Goal: Task Accomplishment & Management: Use online tool/utility

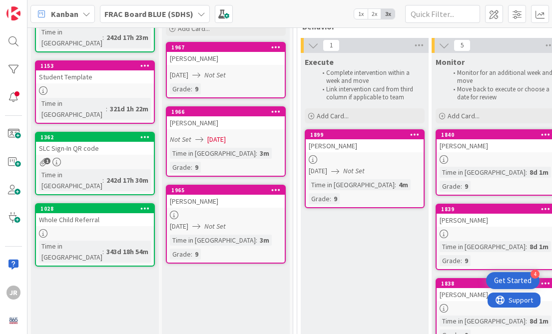
scroll to position [106, 0]
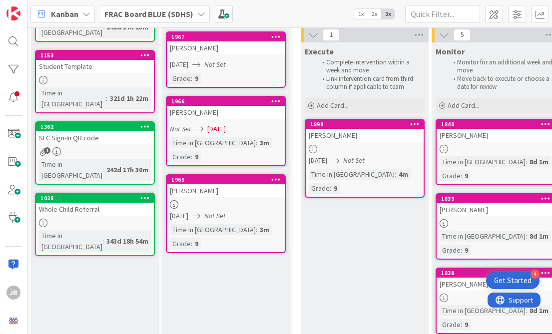
click at [236, 200] on div at bounding box center [226, 204] width 118 height 8
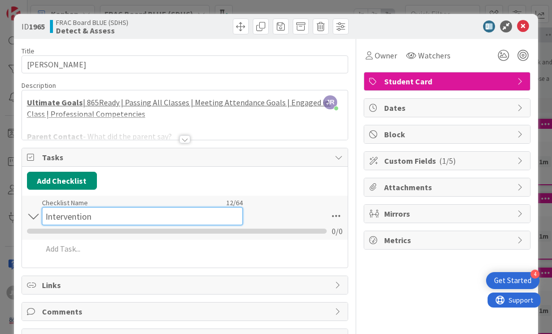
click at [54, 212] on input "Intervention" at bounding box center [142, 216] width 201 height 18
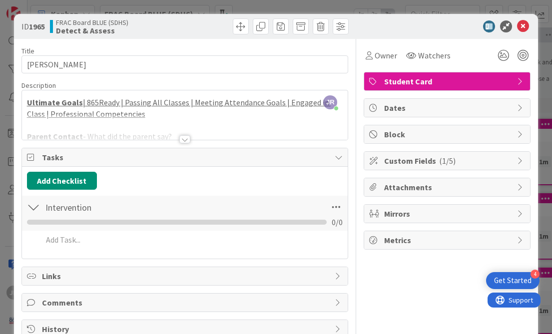
click at [181, 138] on div at bounding box center [184, 139] width 11 height 8
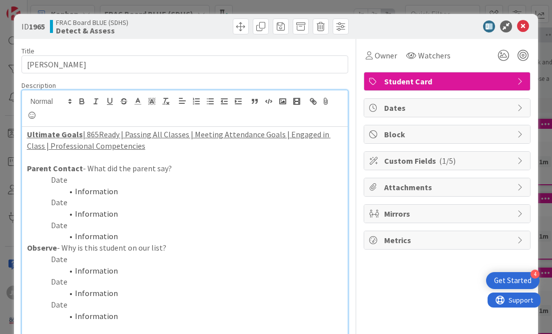
click at [100, 180] on p "Date" at bounding box center [185, 179] width 316 height 11
click at [116, 194] on li "Information" at bounding box center [191, 191] width 304 height 11
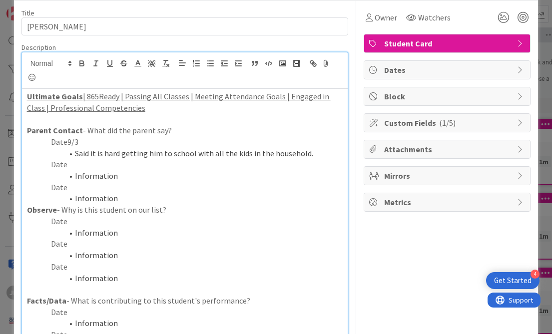
scroll to position [41, 0]
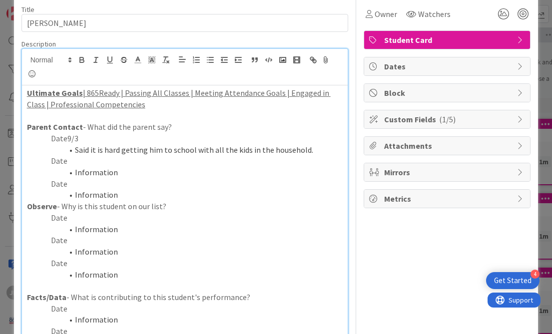
click at [94, 215] on p "Date" at bounding box center [185, 217] width 316 height 11
drag, startPoint x: 120, startPoint y: 231, endPoint x: 76, endPoint y: 227, distance: 43.6
click at [76, 227] on li "Information" at bounding box center [191, 229] width 304 height 11
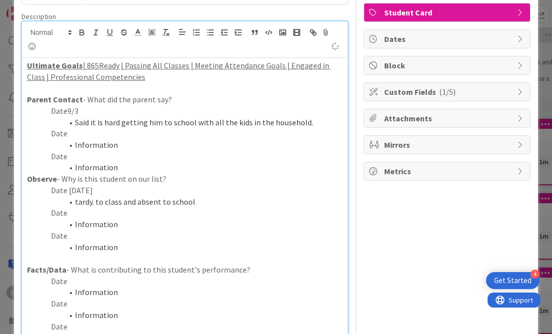
scroll to position [104, 0]
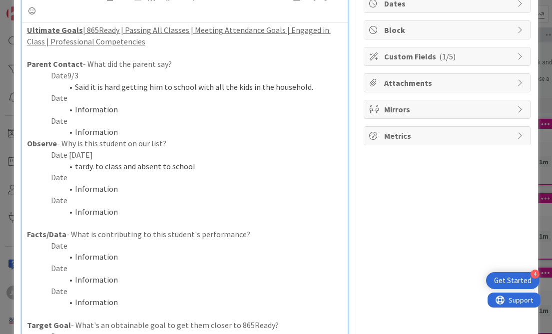
click at [78, 248] on p "Date" at bounding box center [185, 245] width 316 height 11
click at [108, 258] on li "Information" at bounding box center [191, 256] width 304 height 11
click at [112, 258] on li "Information" at bounding box center [191, 256] width 304 height 11
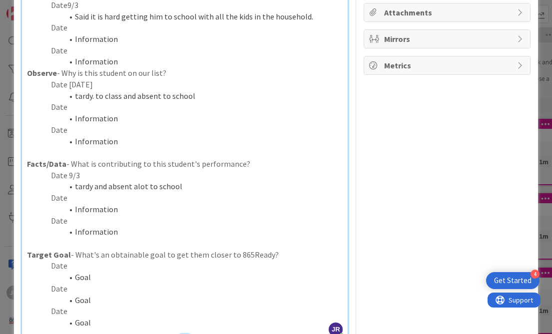
scroll to position [227, 0]
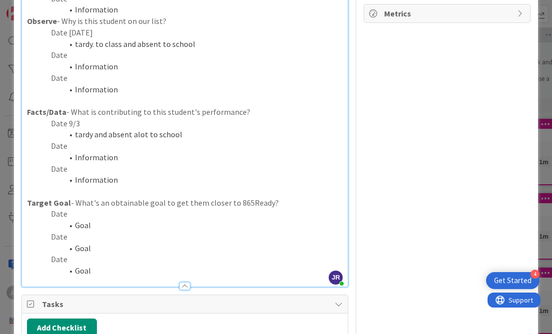
click at [85, 222] on li "Goal" at bounding box center [191, 225] width 304 height 11
click at [84, 217] on p "Date" at bounding box center [185, 213] width 316 height 11
click at [96, 228] on li "Goal" at bounding box center [191, 225] width 304 height 11
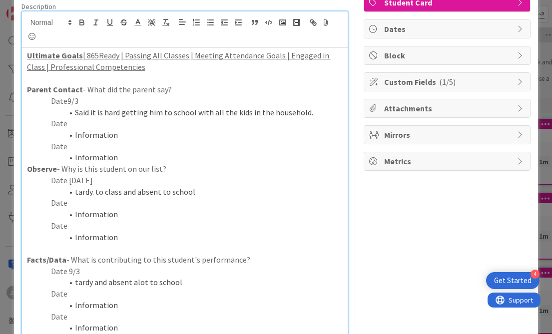
scroll to position [0, 0]
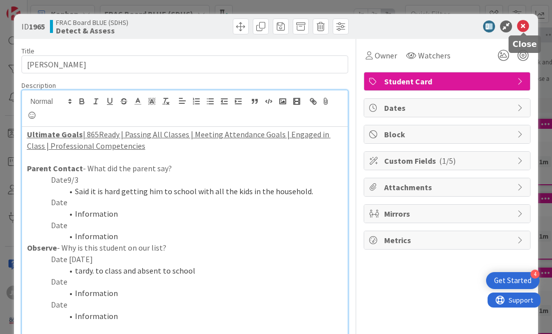
click at [525, 29] on icon at bounding box center [523, 26] width 12 height 12
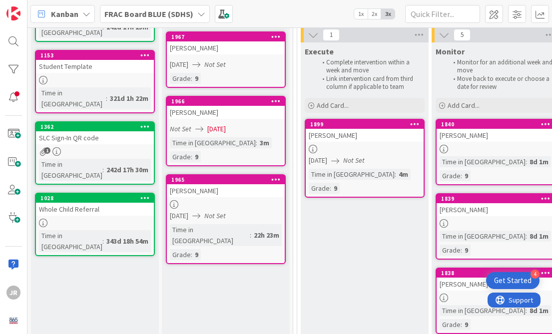
click at [234, 73] on div "Grade : 9" at bounding box center [226, 78] width 112 height 11
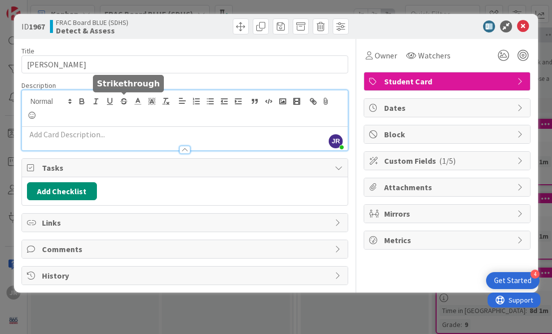
click at [118, 102] on div "JR [PERSON_NAME] just joined" at bounding box center [185, 120] width 326 height 60
click at [187, 151] on div at bounding box center [184, 150] width 11 height 8
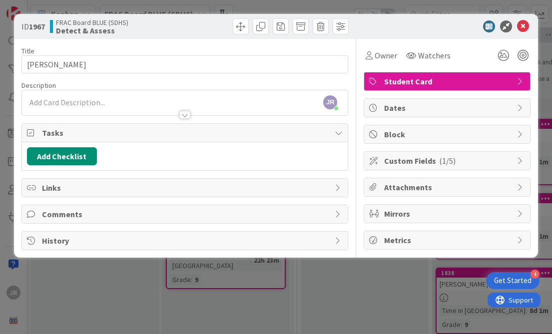
click at [145, 111] on div at bounding box center [185, 110] width 326 height 10
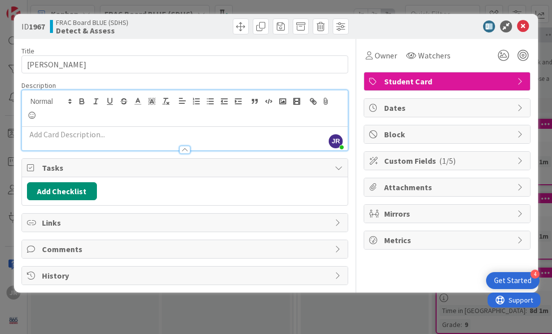
click at [120, 141] on div at bounding box center [185, 145] width 326 height 10
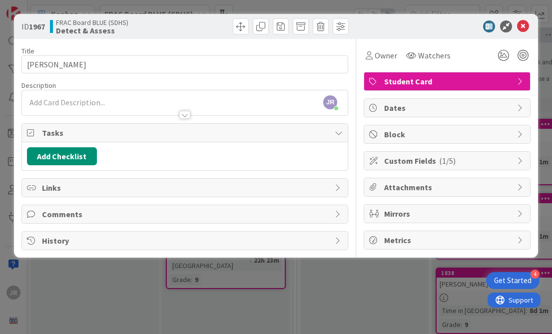
click at [112, 107] on div at bounding box center [185, 110] width 326 height 10
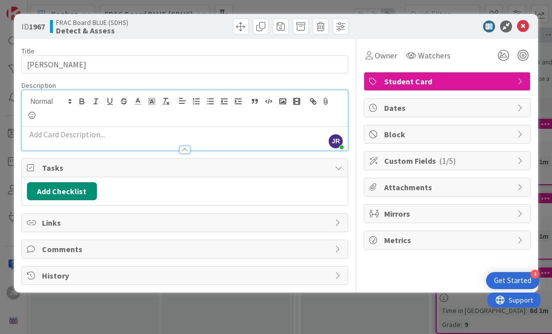
click at [88, 132] on p at bounding box center [185, 134] width 316 height 11
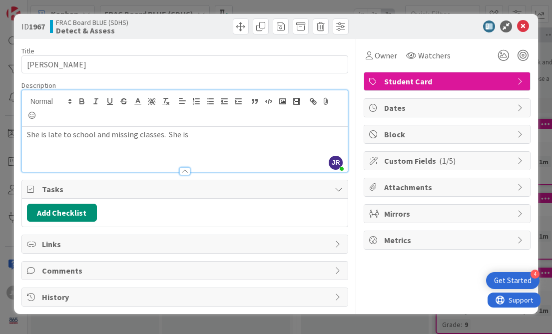
click at [189, 169] on div at bounding box center [184, 171] width 11 height 8
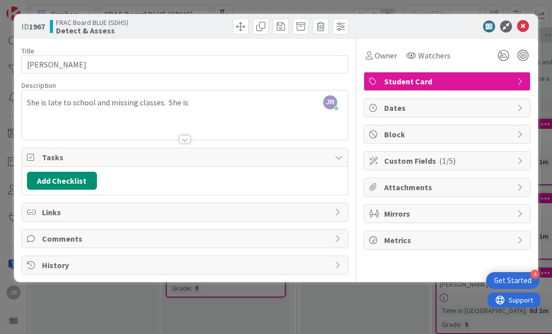
click at [202, 107] on p "She is late to school and missing classes. She is" at bounding box center [185, 102] width 316 height 11
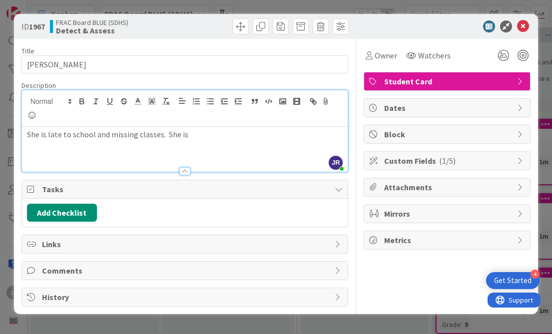
click at [192, 138] on p "She is late to school and missing classes. She is" at bounding box center [185, 134] width 316 height 11
click at [168, 194] on span "Tasks" at bounding box center [186, 189] width 288 height 12
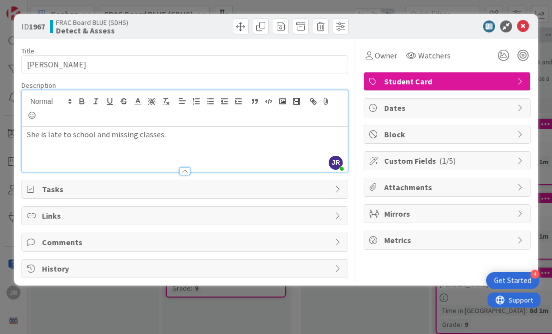
click at [168, 194] on span "Tasks" at bounding box center [186, 189] width 288 height 12
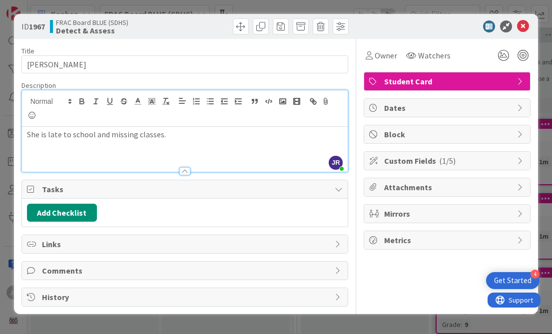
click at [185, 171] on div at bounding box center [184, 171] width 11 height 8
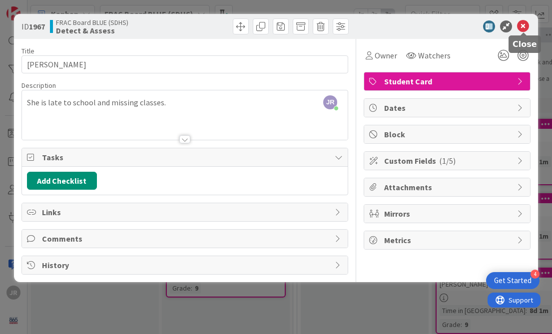
click at [527, 23] on icon at bounding box center [523, 26] width 12 height 12
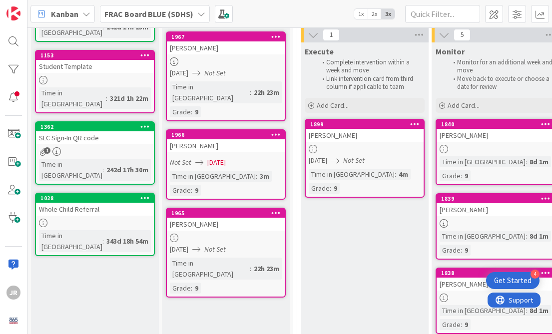
click at [226, 70] on icon "Not Set" at bounding box center [214, 72] width 21 height 9
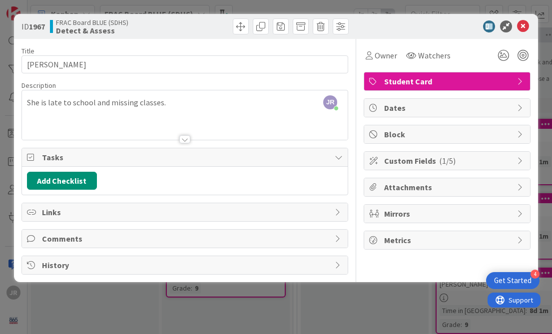
click at [339, 157] on icon at bounding box center [339, 157] width 8 height 8
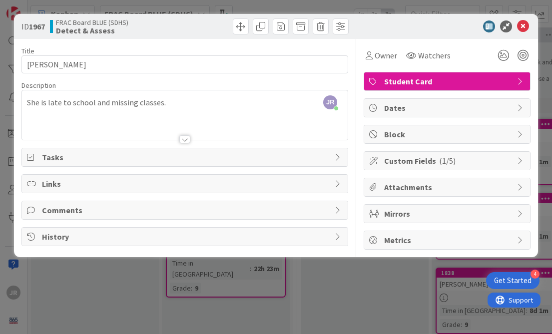
click at [339, 158] on icon at bounding box center [339, 157] width 8 height 8
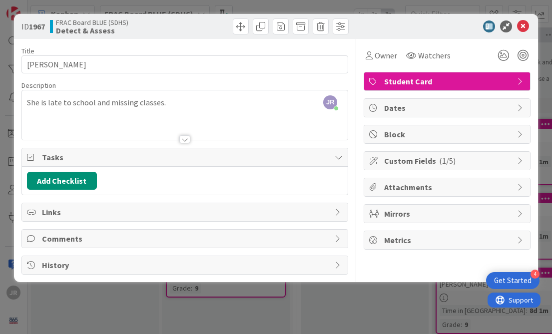
click at [193, 139] on div at bounding box center [185, 126] width 326 height 25
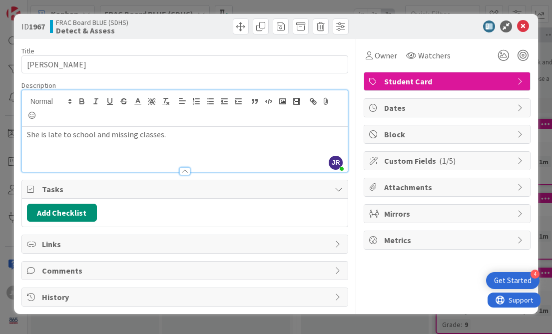
click at [338, 190] on icon at bounding box center [339, 189] width 8 height 8
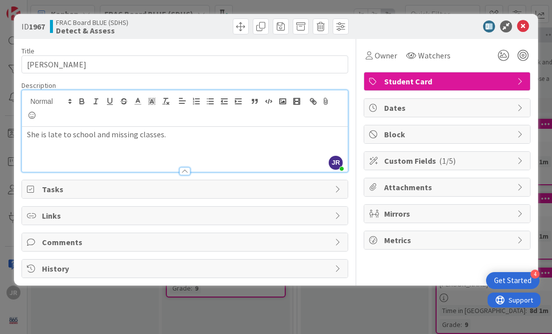
click at [338, 190] on icon at bounding box center [339, 189] width 8 height 8
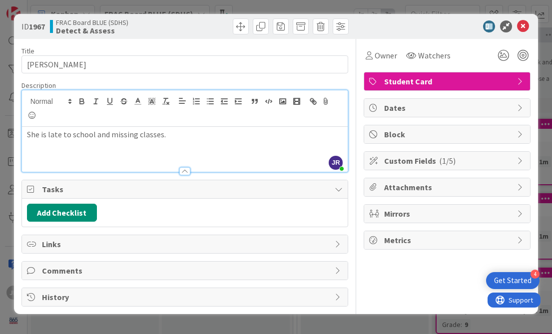
click at [337, 239] on div "Links" at bounding box center [185, 244] width 326 height 18
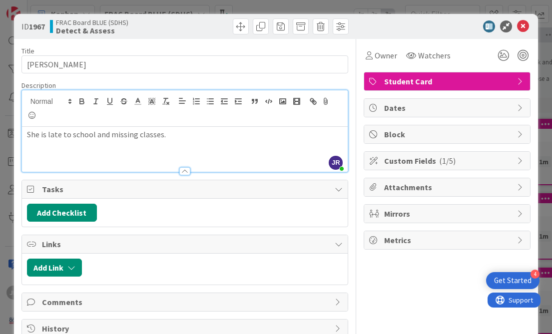
scroll to position [25, 0]
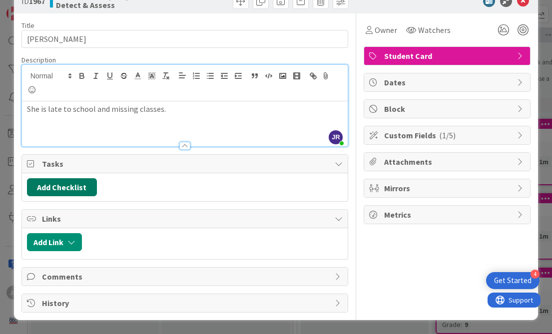
click at [82, 189] on button "Add Checklist" at bounding box center [62, 187] width 70 height 18
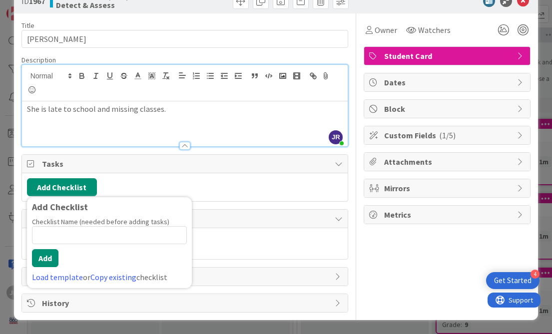
click at [180, 184] on div "Add Checklist Add Checklist Checklist Name (needed before adding tasks) 0 / 64 …" at bounding box center [185, 187] width 316 height 18
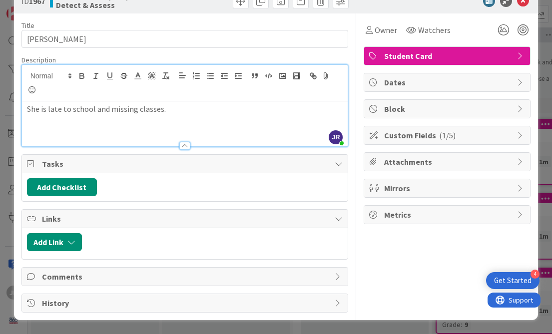
click at [188, 139] on div at bounding box center [185, 141] width 326 height 10
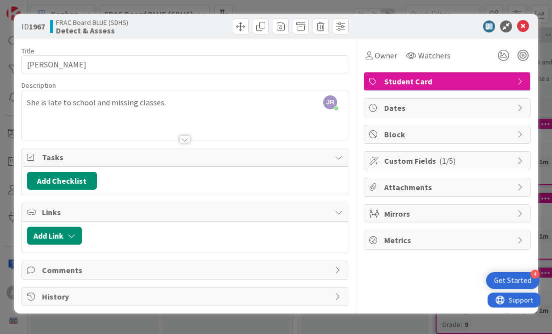
scroll to position [0, 0]
click at [188, 140] on div at bounding box center [184, 139] width 11 height 8
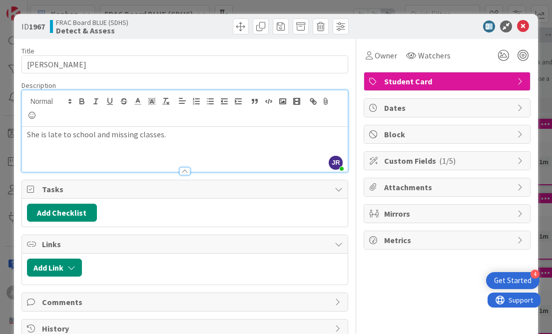
scroll to position [25, 0]
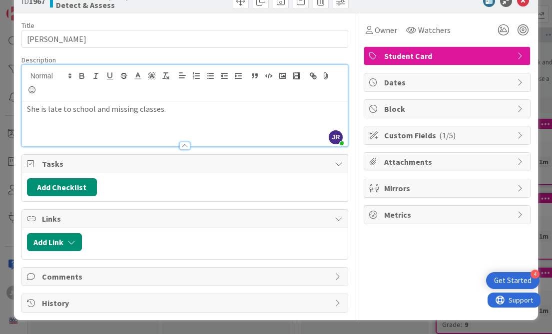
click at [341, 173] on div "Add Checklist Back" at bounding box center [185, 187] width 326 height 28
click at [341, 169] on div "Tasks" at bounding box center [185, 164] width 326 height 18
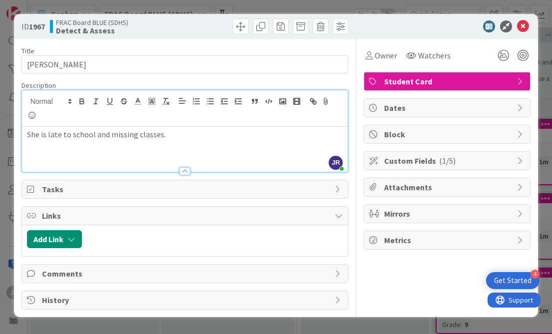
click at [335, 185] on icon at bounding box center [339, 189] width 8 height 8
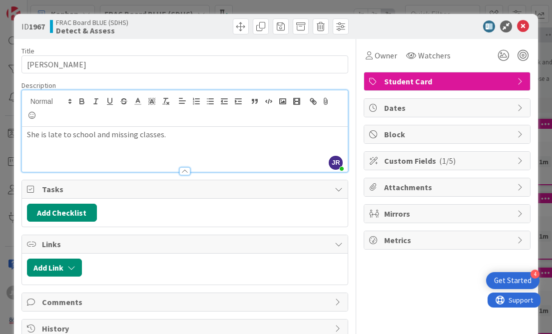
scroll to position [25, 0]
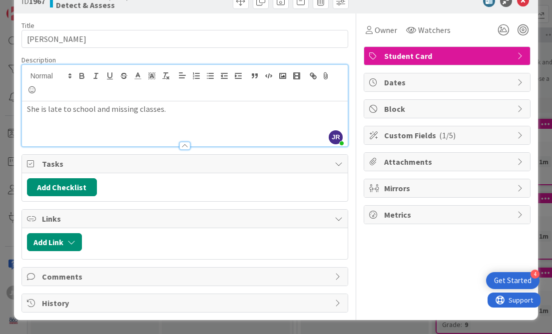
click at [186, 145] on div at bounding box center [184, 146] width 11 height 8
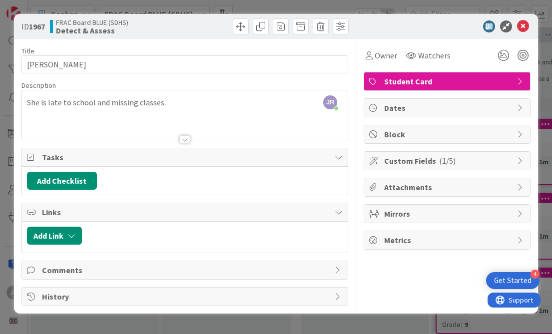
click at [184, 138] on div at bounding box center [184, 139] width 11 height 8
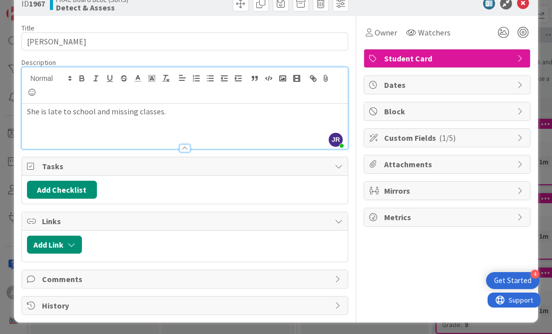
scroll to position [25, 0]
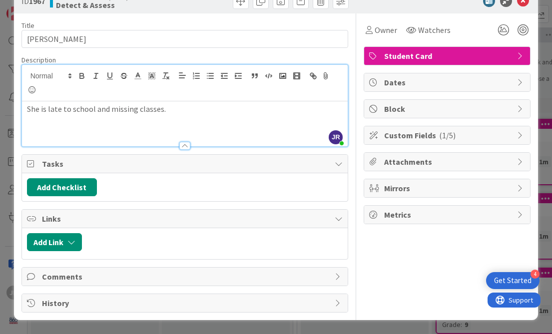
click at [229, 193] on div "Add Checklist" at bounding box center [185, 187] width 316 height 18
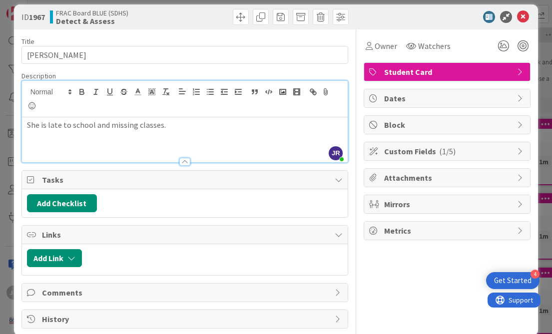
scroll to position [0, 0]
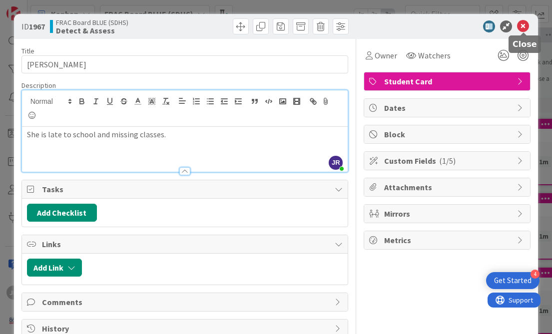
click at [524, 23] on icon at bounding box center [523, 26] width 12 height 12
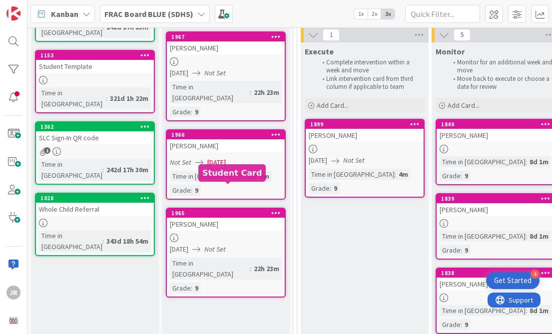
click at [219, 234] on div at bounding box center [226, 238] width 118 height 8
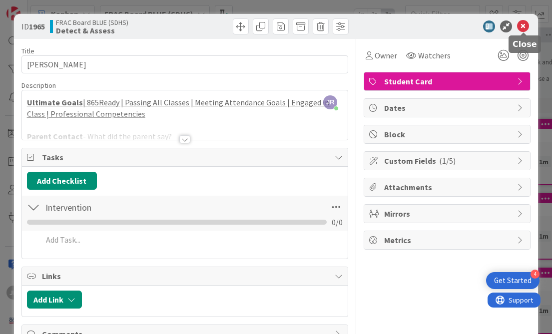
click at [526, 28] on icon at bounding box center [523, 26] width 12 height 12
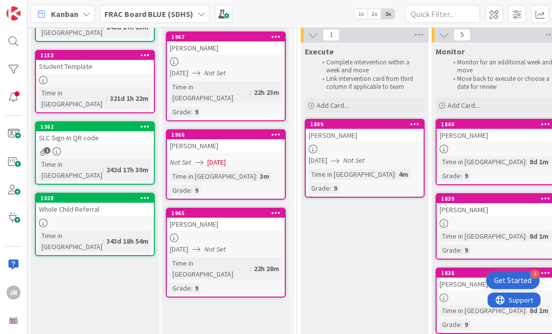
click at [226, 68] on icon "Not Set" at bounding box center [214, 72] width 21 height 9
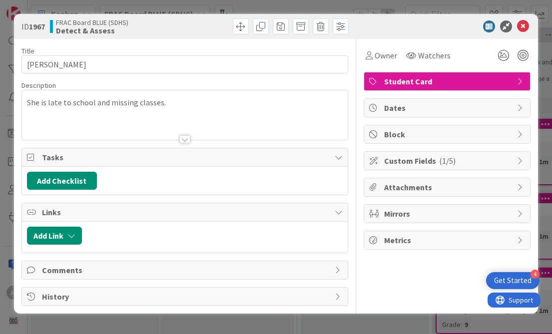
click at [184, 136] on div at bounding box center [184, 139] width 11 height 8
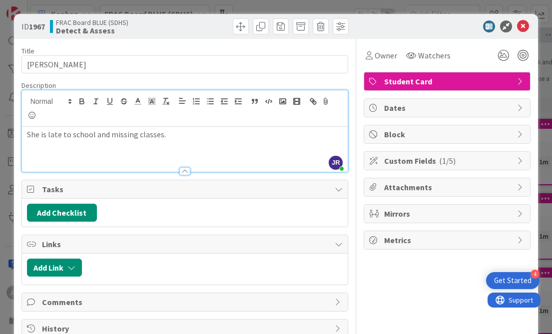
click at [204, 136] on p "She is late to school and missing classes." at bounding box center [185, 134] width 316 height 11
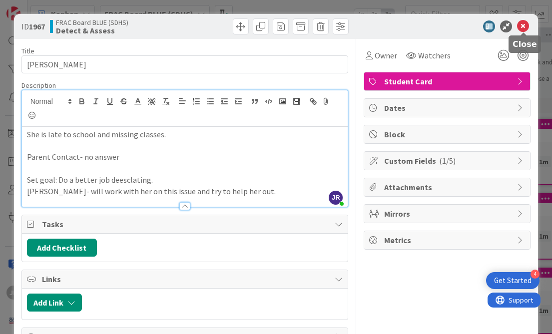
click at [525, 23] on icon at bounding box center [523, 26] width 12 height 12
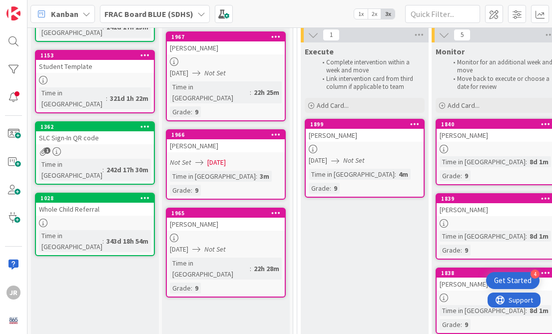
click at [261, 139] on div "[PERSON_NAME]" at bounding box center [226, 145] width 118 height 13
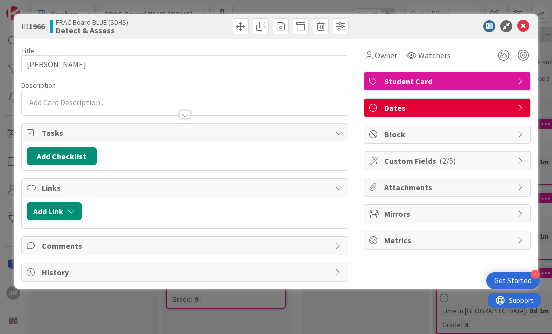
click at [186, 113] on div at bounding box center [184, 115] width 11 height 8
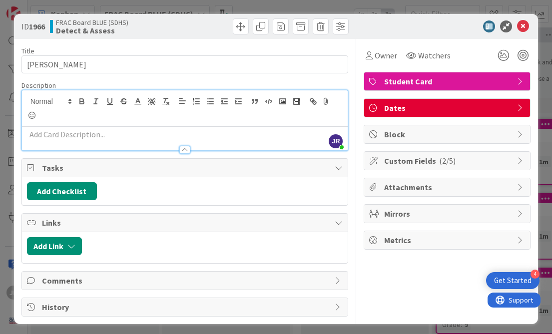
scroll to position [4, 0]
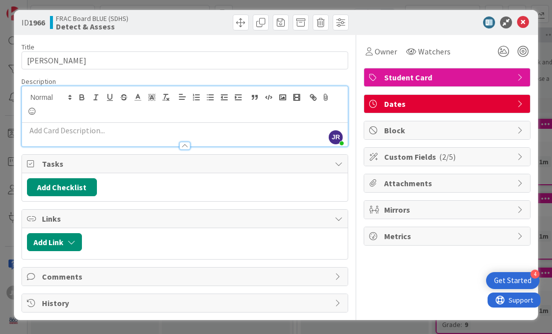
click at [184, 146] on div at bounding box center [184, 146] width 11 height 8
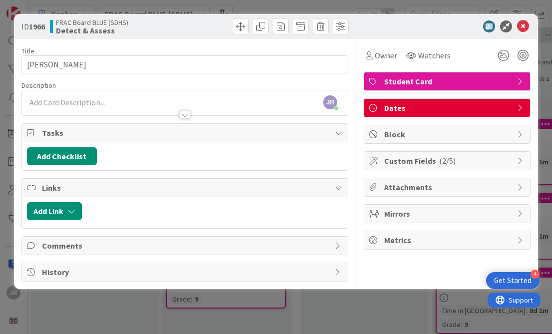
scroll to position [0, 0]
click at [447, 80] on span "Student Card" at bounding box center [448, 81] width 128 height 12
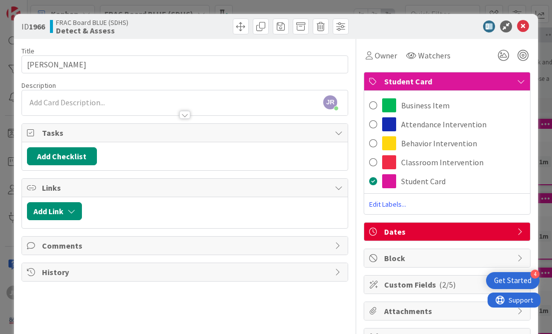
click at [182, 112] on div at bounding box center [184, 115] width 11 height 8
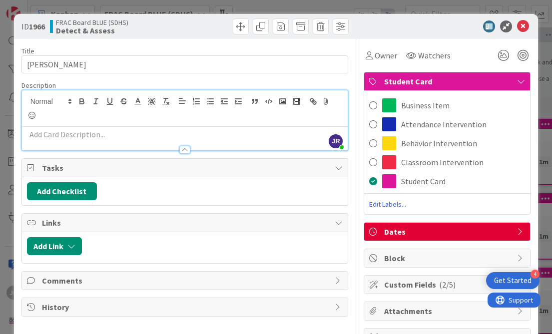
click at [124, 135] on p at bounding box center [185, 134] width 316 height 11
click at [228, 136] on p at bounding box center [185, 134] width 316 height 11
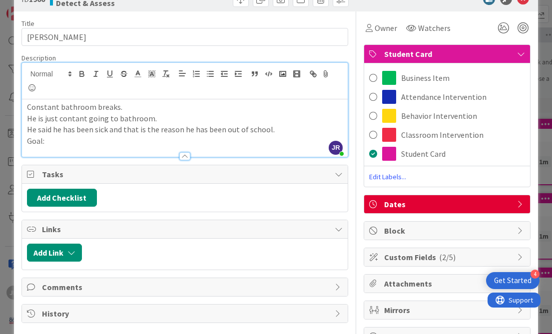
scroll to position [29, 0]
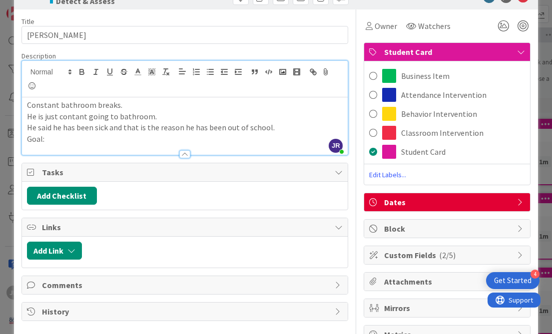
click at [58, 141] on p "Goal:" at bounding box center [185, 138] width 316 height 11
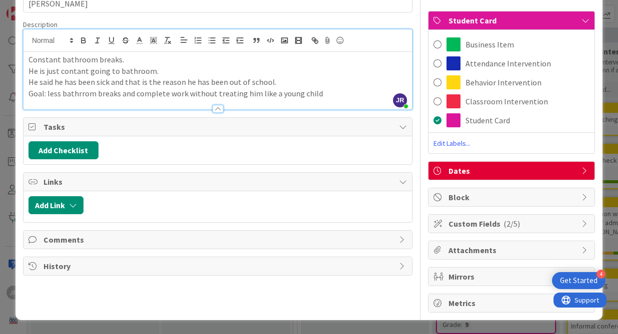
scroll to position [61, 0]
